Goal: Task Accomplishment & Management: Use online tool/utility

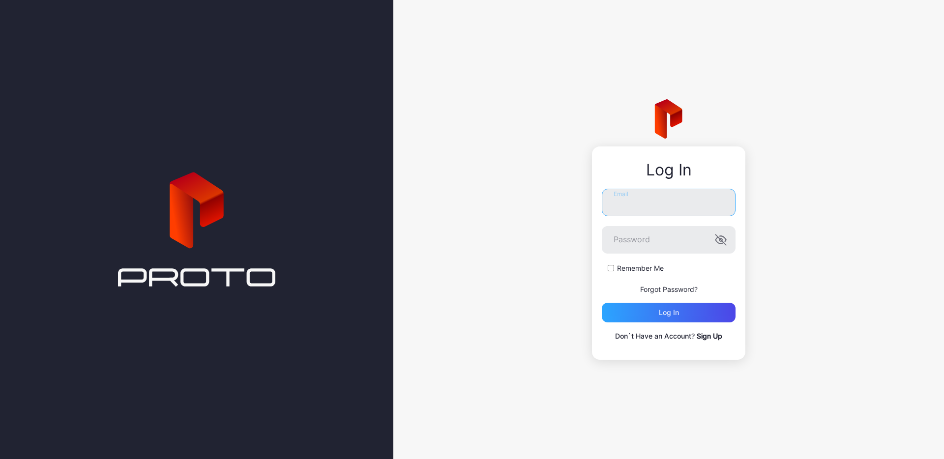
type input "**********"
click at [670, 312] on div "Log in" at bounding box center [669, 313] width 20 height 8
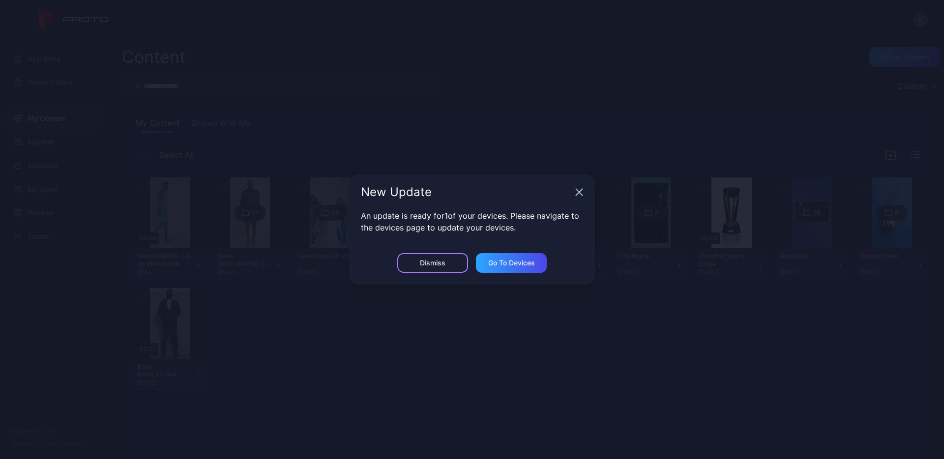
click at [428, 264] on div "Dismiss" at bounding box center [433, 263] width 26 height 8
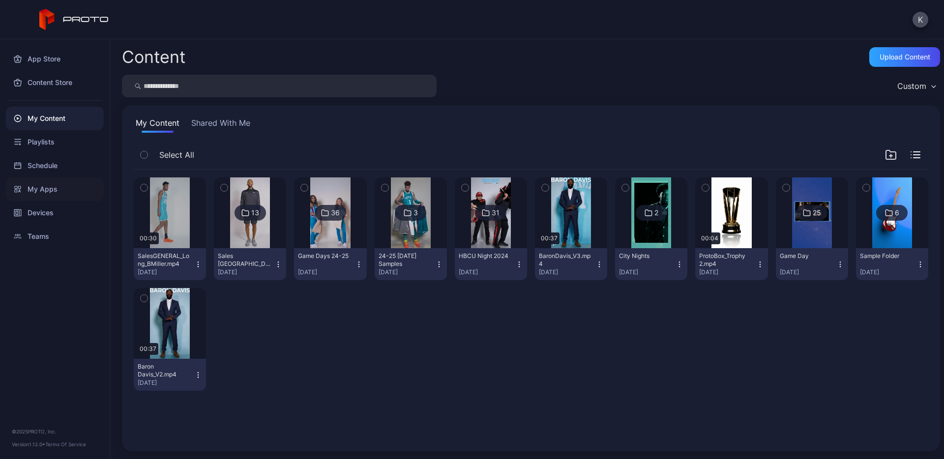
click at [58, 184] on div "My Apps" at bounding box center [55, 189] width 98 height 24
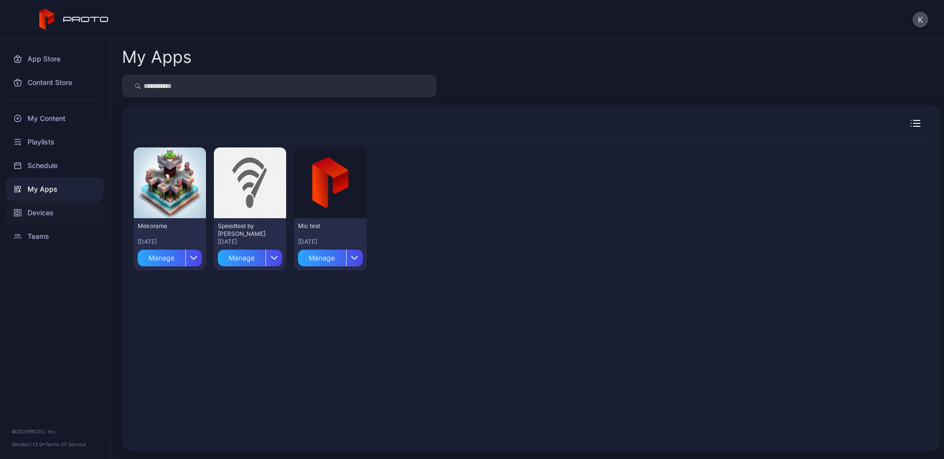
click at [49, 213] on div "Devices" at bounding box center [55, 213] width 98 height 24
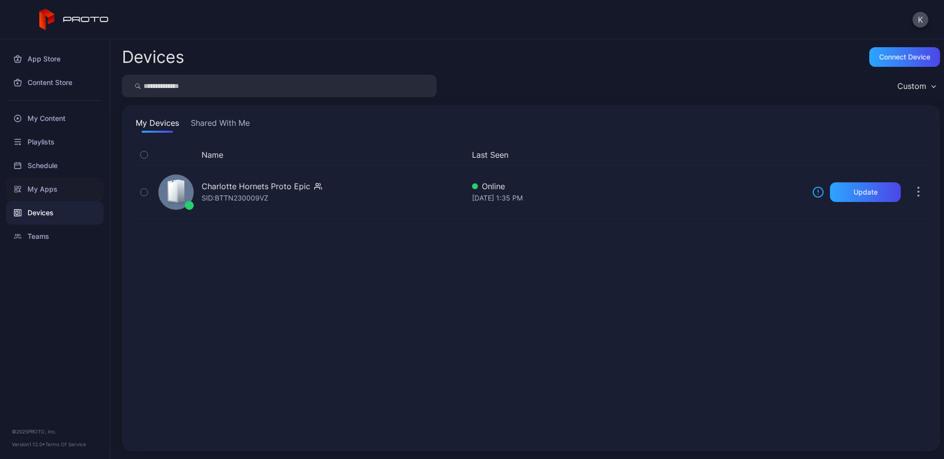
click at [40, 189] on div "My Apps" at bounding box center [55, 189] width 98 height 24
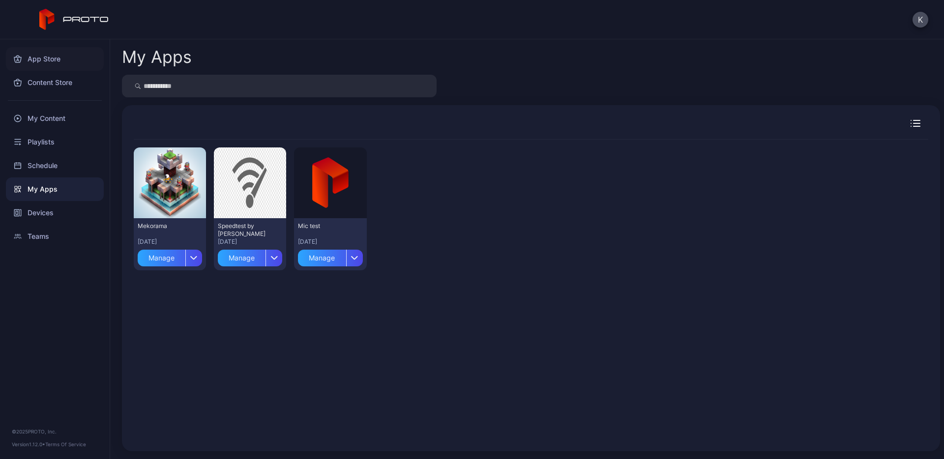
click at [39, 60] on div "App Store" at bounding box center [55, 59] width 98 height 24
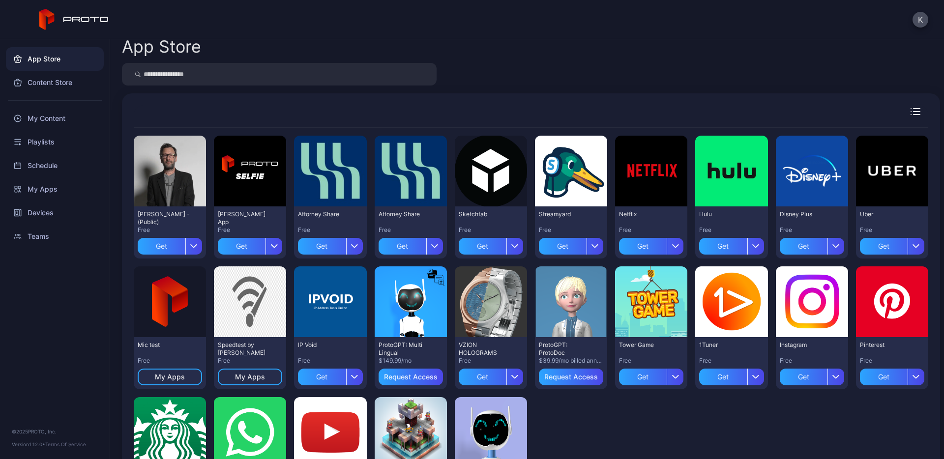
scroll to position [7, 0]
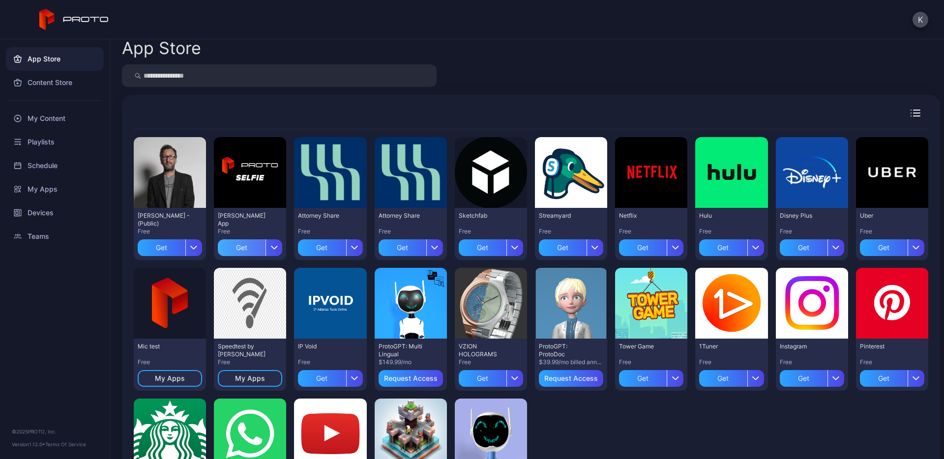
click at [247, 245] on div "Get" at bounding box center [242, 247] width 48 height 17
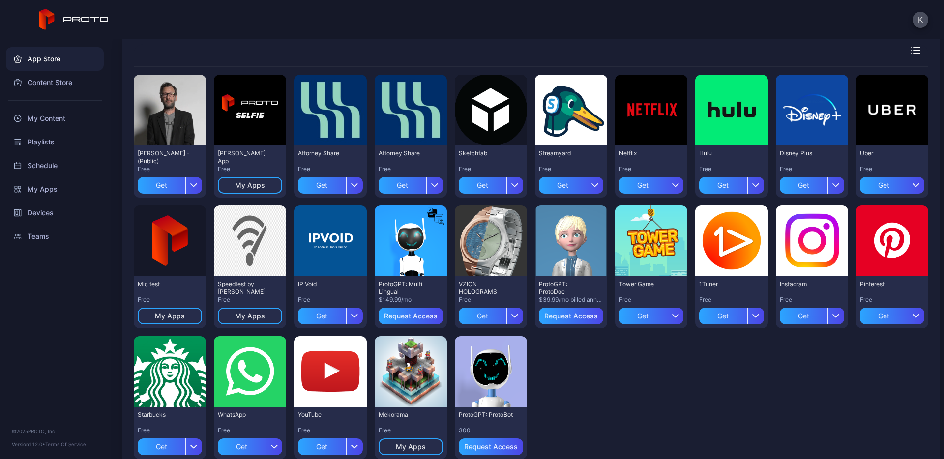
scroll to position [63, 0]
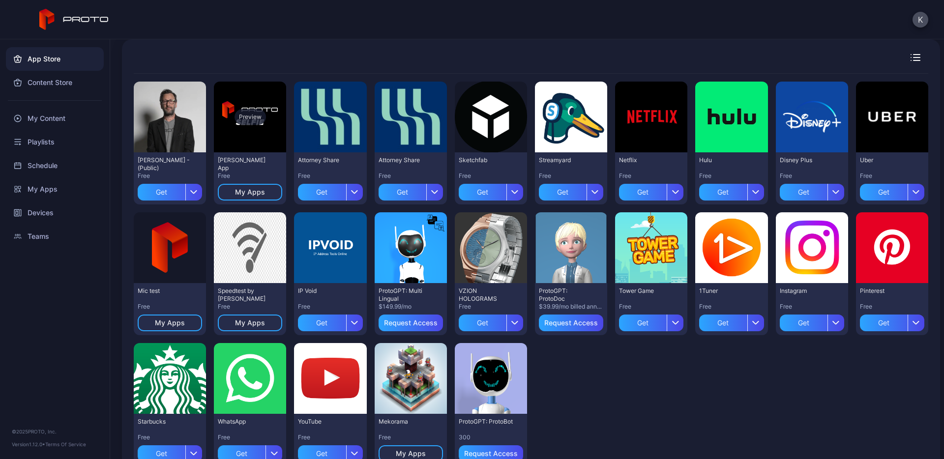
click at [251, 117] on div "Preview" at bounding box center [249, 117] width 31 height 16
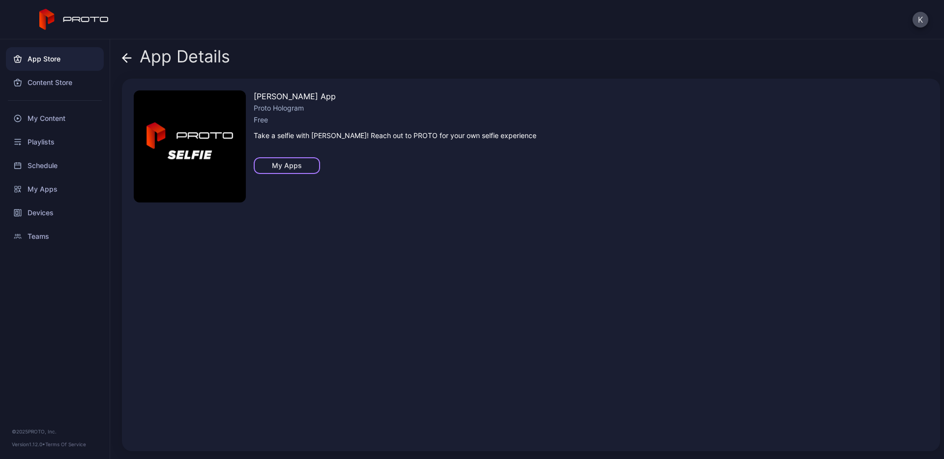
click at [291, 165] on div "My Apps" at bounding box center [287, 166] width 30 height 8
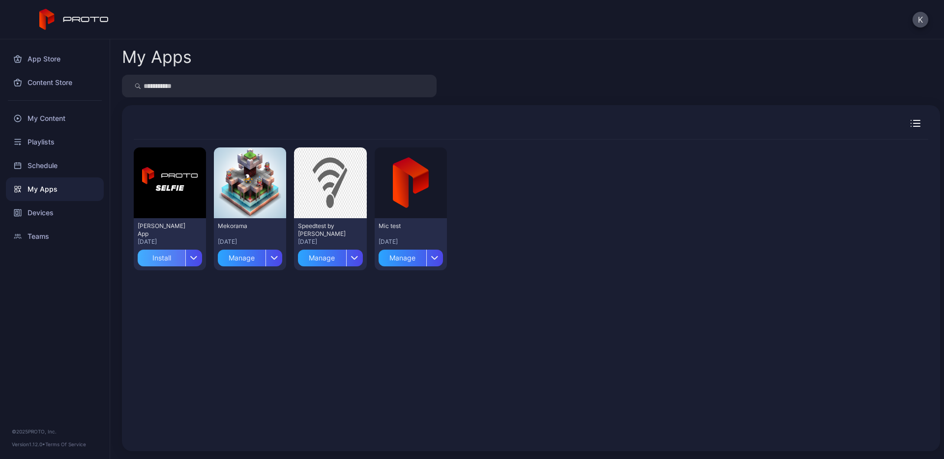
click at [158, 259] on div "Install" at bounding box center [162, 258] width 48 height 17
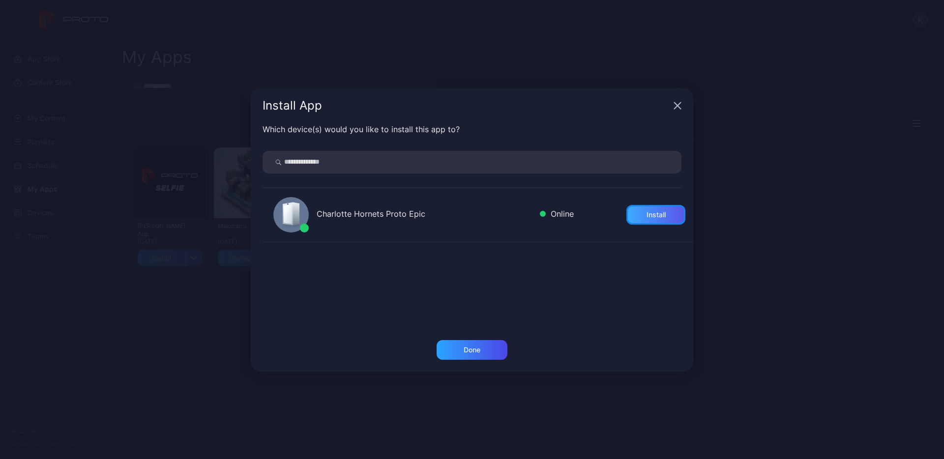
click at [648, 221] on div "Install" at bounding box center [655, 215] width 59 height 20
click at [468, 350] on div "Done" at bounding box center [472, 350] width 17 height 8
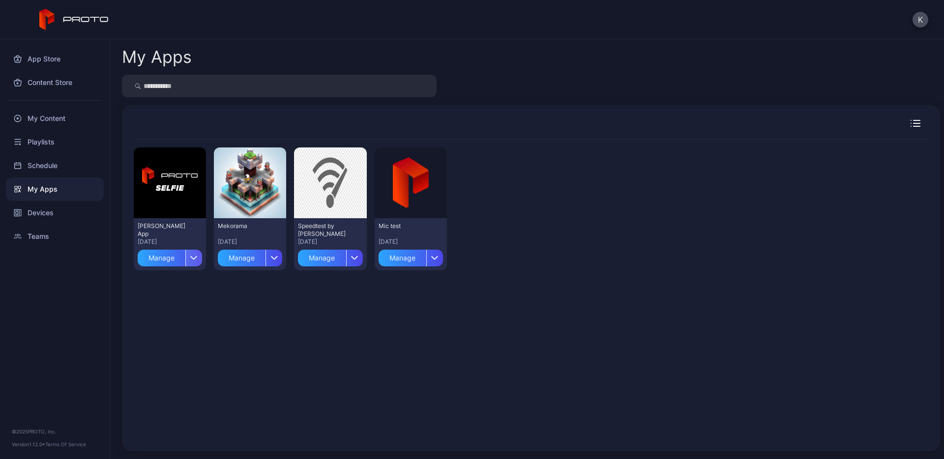
click at [199, 257] on div "button" at bounding box center [193, 258] width 17 height 17
click at [284, 327] on div "Preview [PERSON_NAME] App [DATE] Manage Preview Mekorama [DATE] Manage Preview …" at bounding box center [531, 290] width 794 height 300
click at [46, 56] on div "App Store" at bounding box center [55, 59] width 98 height 24
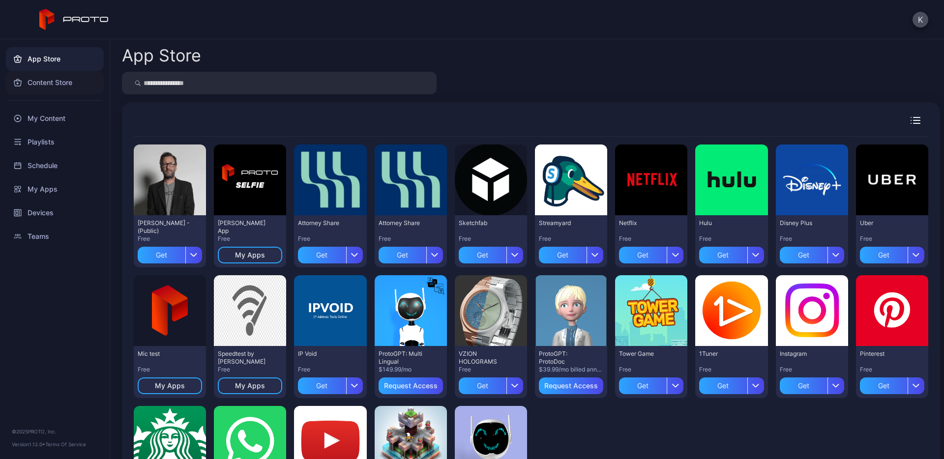
click at [55, 81] on div "Content Store" at bounding box center [55, 83] width 98 height 24
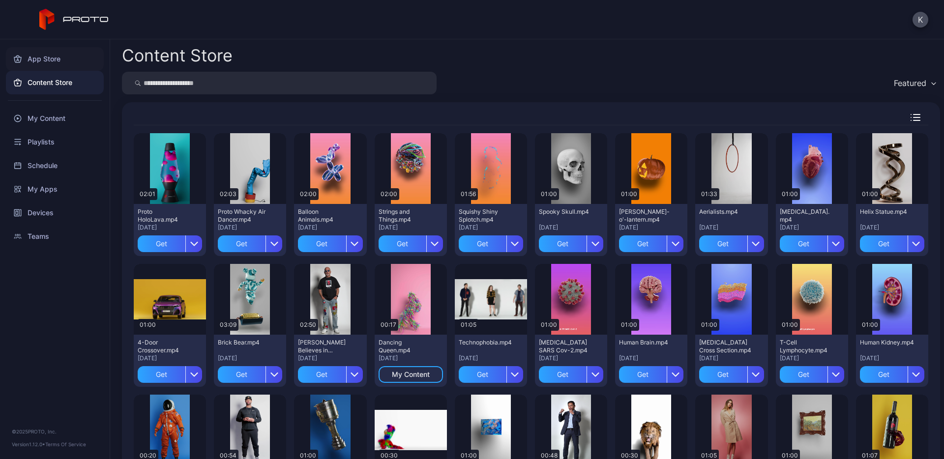
click at [44, 47] on div "App Store" at bounding box center [55, 59] width 98 height 24
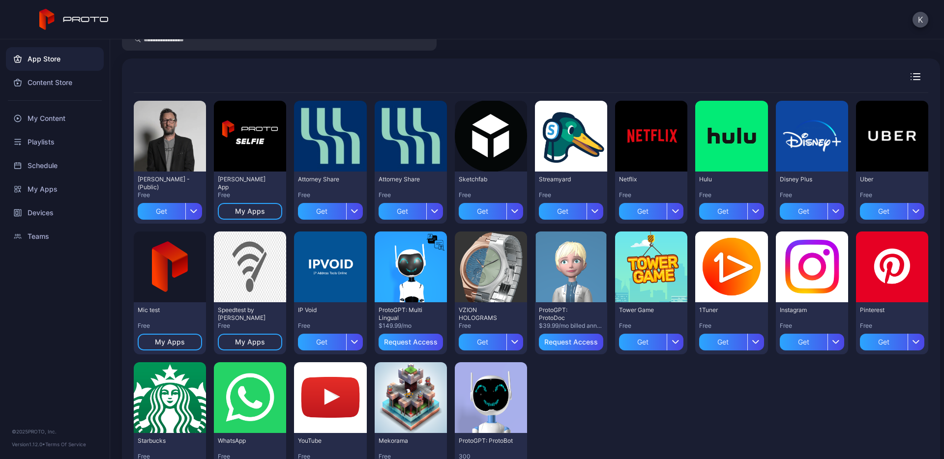
scroll to position [42, 0]
